Goal: Navigation & Orientation: Find specific page/section

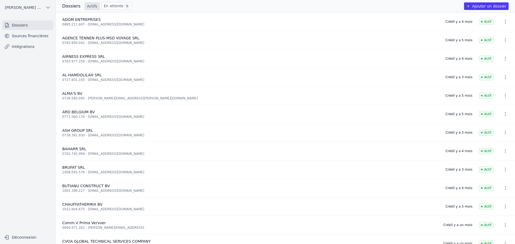
click at [25, 34] on link "Sources financières" at bounding box center [27, 36] width 51 height 10
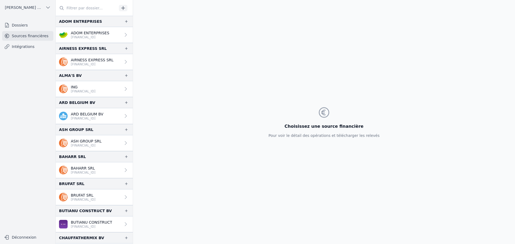
scroll to position [27, 0]
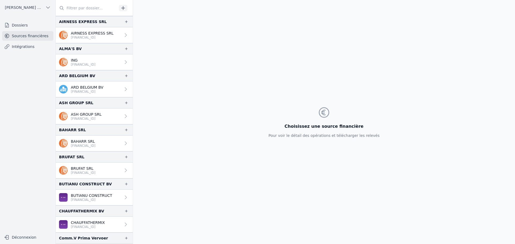
click at [89, 64] on p "[FINANCIAL_ID]" at bounding box center [83, 65] width 25 height 4
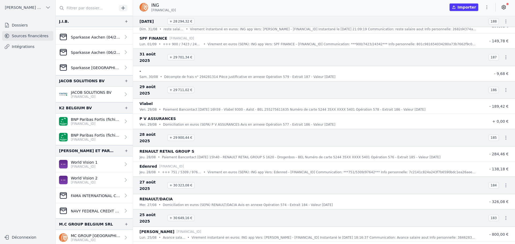
scroll to position [483, 0]
click at [107, 70] on div "Sparkasse [GEOGRAPHIC_DATA] (09/2024 > 12/2024)" at bounding box center [90, 67] width 62 height 9
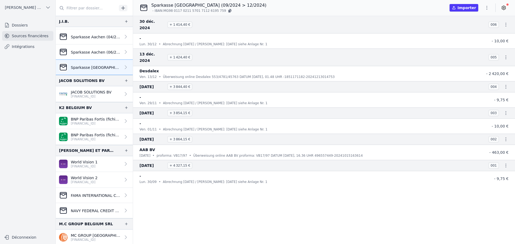
click at [102, 54] on div "Sparkasse Aachen (06/2024 >07/2024)" at bounding box center [90, 52] width 62 height 9
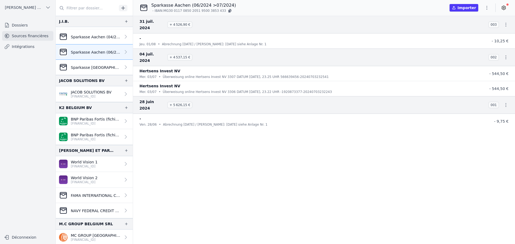
click at [108, 39] on p "Sparkasse Aachen (04/2023 > 04/2024)" at bounding box center [96, 36] width 50 height 5
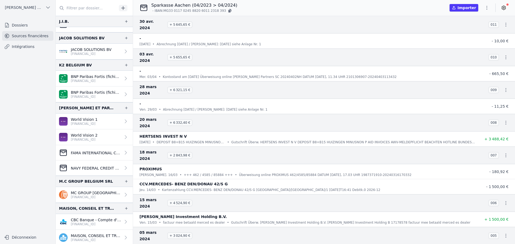
scroll to position [563, 0]
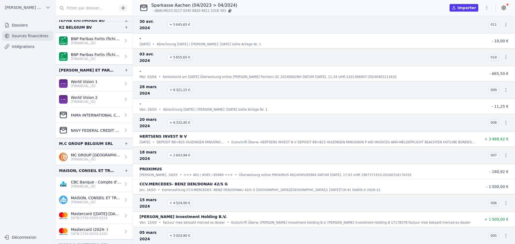
click at [106, 113] on p "FAMA INTERNATIONAL COMMUNICATIONS - JPMorgan Chase Bank (Account [FINANCIAL_ID])" at bounding box center [96, 115] width 50 height 5
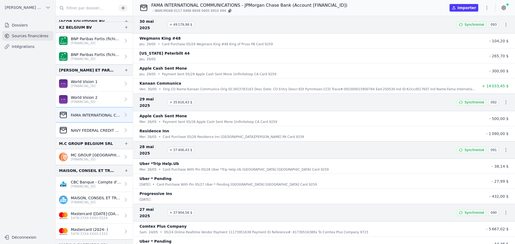
click at [105, 81] on link "World Vision 1 [FINANCIAL_ID]" at bounding box center [94, 84] width 77 height 16
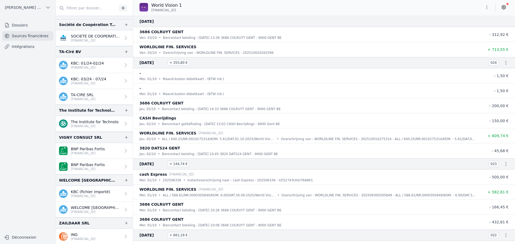
scroll to position [1336, 0]
click at [100, 123] on p "The Institute for Technolo" at bounding box center [95, 121] width 48 height 5
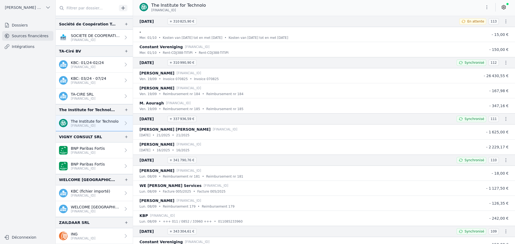
click at [102, 238] on link "ING [FINANCIAL_ID]" at bounding box center [94, 237] width 77 height 16
